Goal: Complete application form

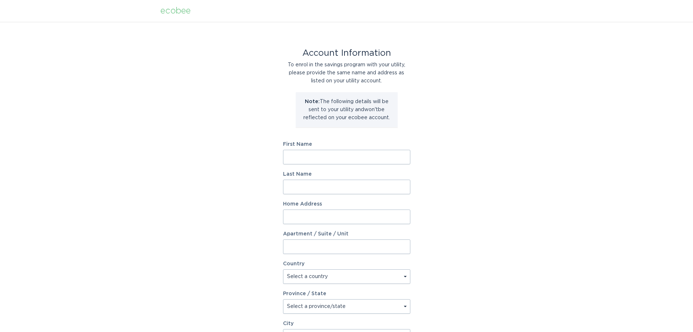
click at [345, 158] on input "First Name" at bounding box center [346, 157] width 127 height 15
type input "[PERSON_NAME]"
type input "[STREET_ADDRESS]"
select select "US"
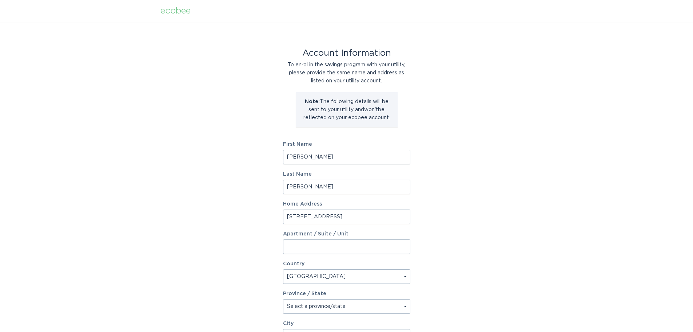
type input "[PERSON_NAME]"
type input "80134"
select select "CO"
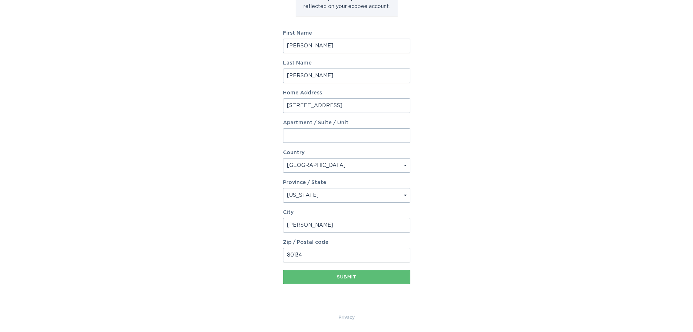
scroll to position [111, 0]
click at [363, 278] on div "Submit" at bounding box center [347, 276] width 120 height 4
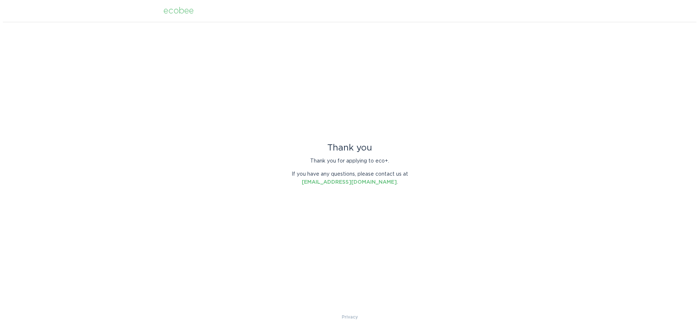
scroll to position [0, 0]
